Goal: Navigation & Orientation: Find specific page/section

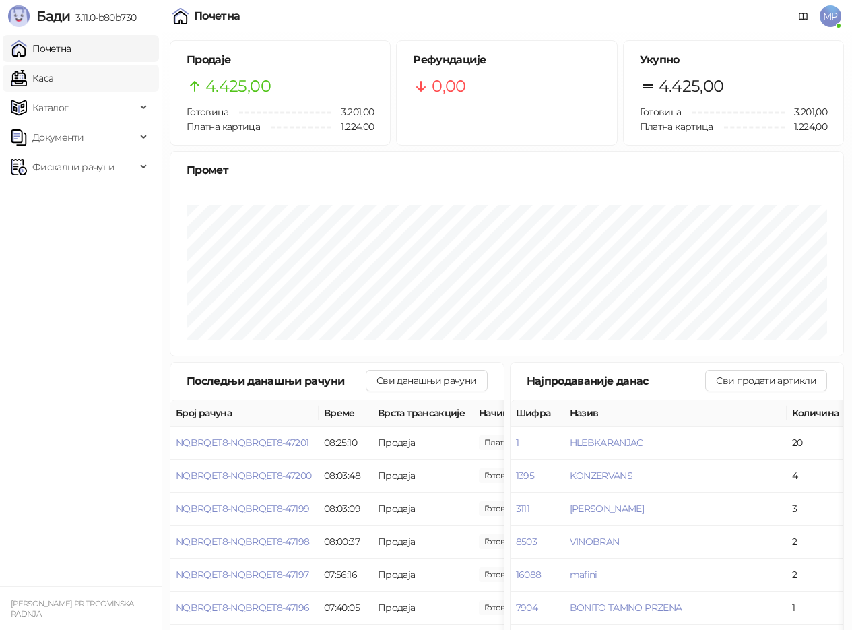
click at [47, 86] on link "Каса" at bounding box center [32, 78] width 42 height 27
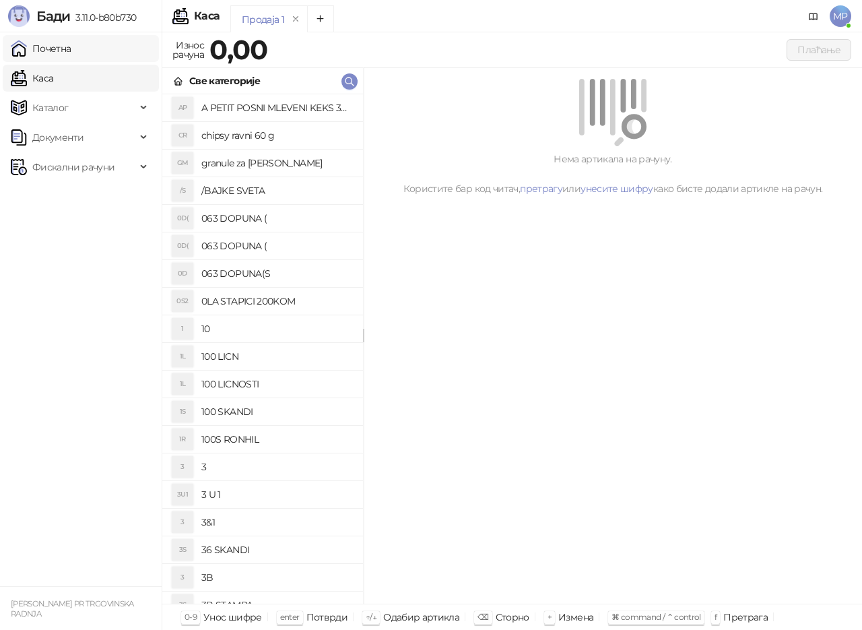
click at [65, 46] on link "Почетна" at bounding box center [41, 48] width 61 height 27
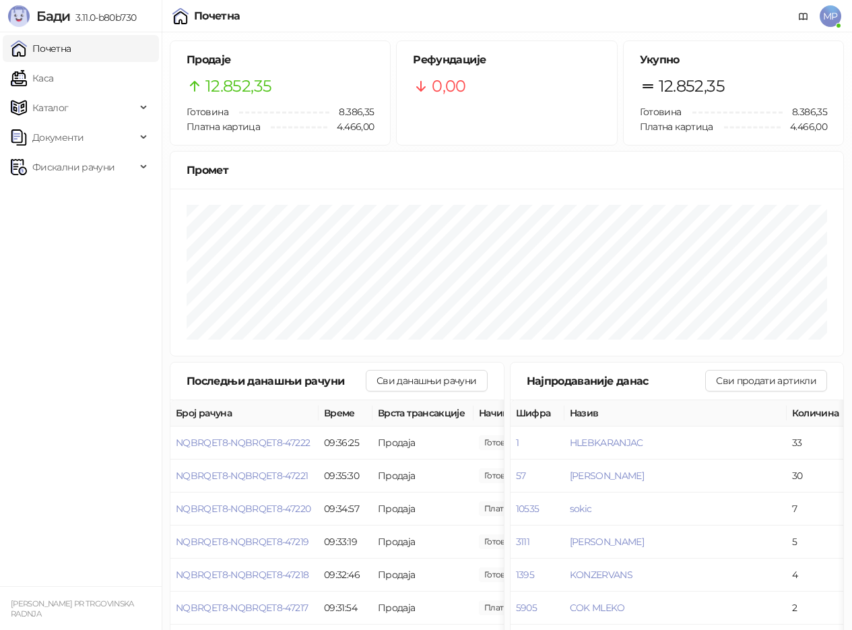
drag, startPoint x: 90, startPoint y: 85, endPoint x: 83, endPoint y: 50, distance: 35.7
click at [53, 84] on link "Каса" at bounding box center [32, 78] width 42 height 27
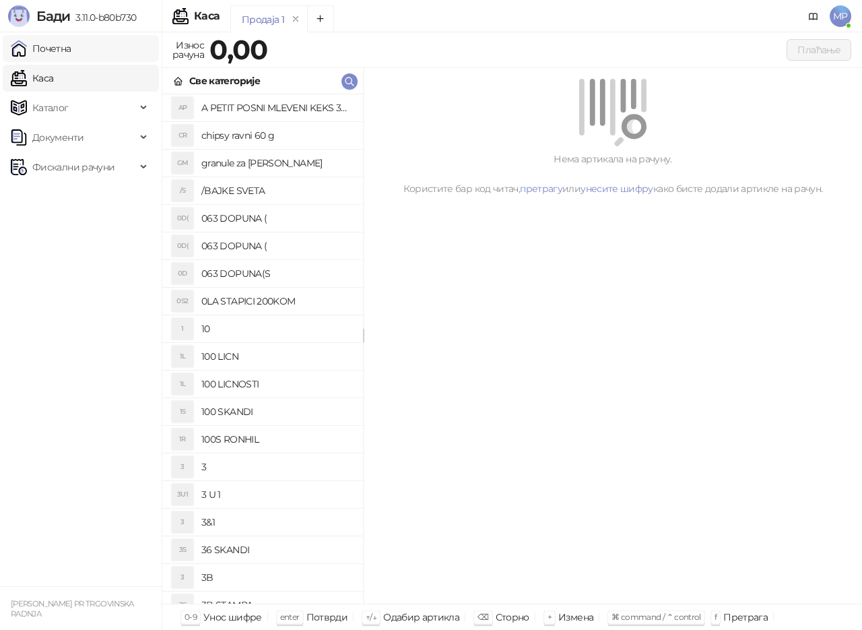
click at [71, 50] on link "Почетна" at bounding box center [41, 48] width 61 height 27
